Goal: Find specific page/section: Find specific page/section

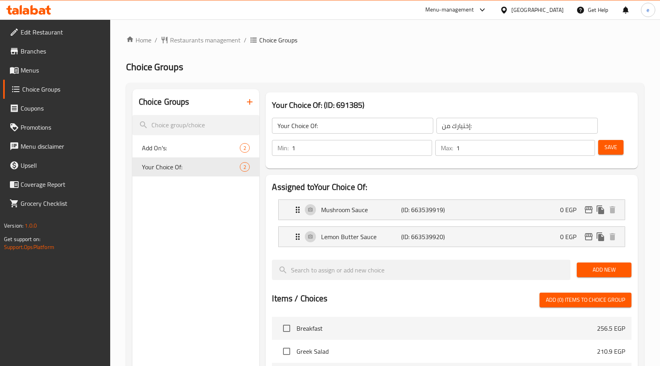
scroll to position [255, 0]
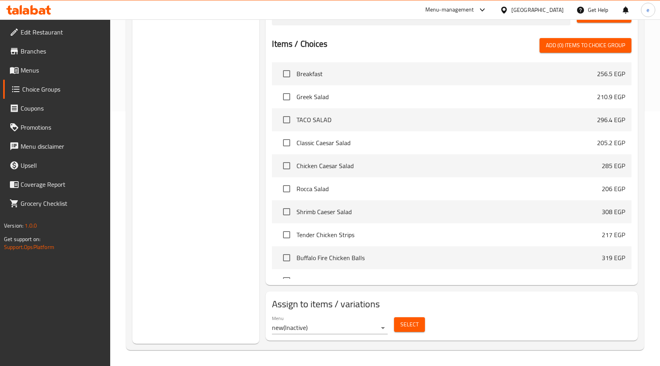
click at [544, 15] on div "[GEOGRAPHIC_DATA]" at bounding box center [532, 9] width 77 height 19
click at [552, 17] on div "[GEOGRAPHIC_DATA]" at bounding box center [532, 9] width 77 height 19
click at [550, 11] on div "[GEOGRAPHIC_DATA]" at bounding box center [538, 10] width 52 height 9
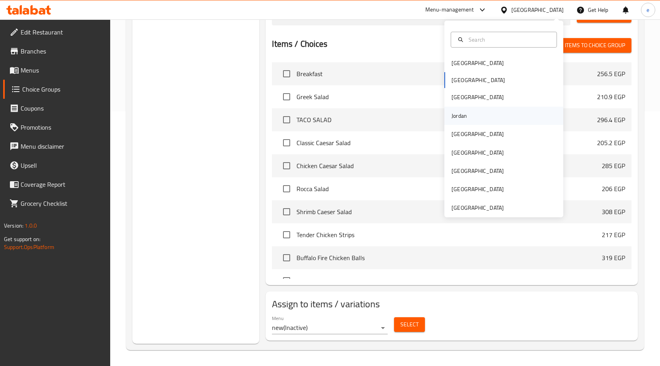
click at [468, 118] on div "Jordan" at bounding box center [459, 116] width 28 height 18
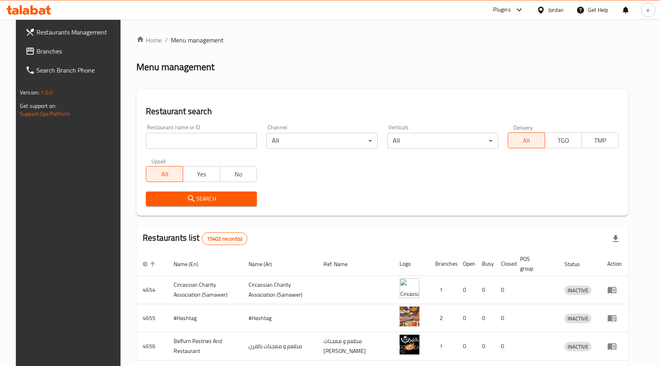
click at [25, 52] on icon at bounding box center [30, 51] width 10 height 10
